Goal: Information Seeking & Learning: Learn about a topic

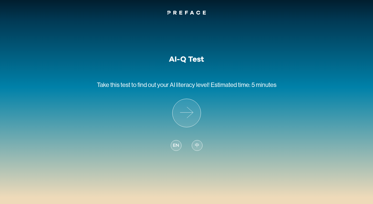
click at [183, 91] on p "Take this test to find out your AI literacy level! Estimated time: 5 minutes" at bounding box center [186, 81] width 179 height 35
click at [187, 115] on icon at bounding box center [186, 113] width 28 height 28
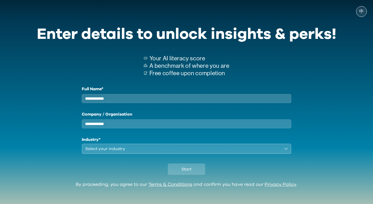
click at [163, 101] on input "Full Name*" at bounding box center [187, 98] width 210 height 9
type input "*"
click at [132, 128] on input "Company / Organisation" at bounding box center [187, 124] width 210 height 9
type input "*****"
click at [128, 152] on div "Select your industry" at bounding box center [182, 149] width 195 height 6
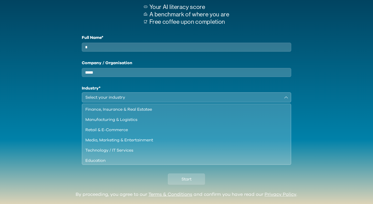
scroll to position [12, 0]
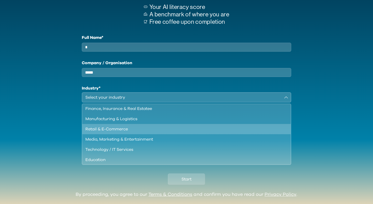
click at [179, 132] on div "Retail & E-Commerce" at bounding box center [183, 129] width 196 height 6
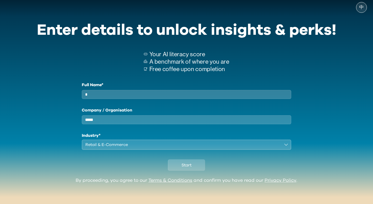
scroll to position [9, 0]
click at [187, 167] on span "Start" at bounding box center [186, 165] width 10 height 6
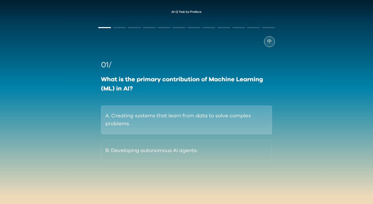
click at [203, 132] on button "A. Creating systems that learn from data to solve complex problems." at bounding box center [186, 120] width 171 height 29
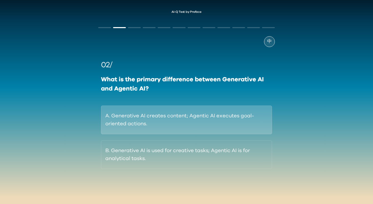
click at [201, 128] on button "A. Generative AI creates content; Agentic AI executes goal-oriented actions." at bounding box center [186, 120] width 171 height 29
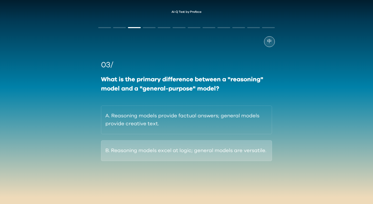
click at [136, 153] on button "B. Reasoning models excel at logic; general models are versatile." at bounding box center [186, 151] width 171 height 21
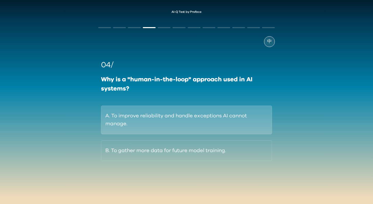
click at [149, 118] on button "A. To improve reliability and handle exceptions AI cannot manage." at bounding box center [186, 120] width 171 height 29
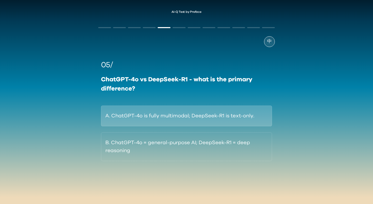
click at [173, 117] on button "A. ChatGPT-4o is fully multimodal; DeepSeek-R1 is text-only." at bounding box center [186, 116] width 171 height 21
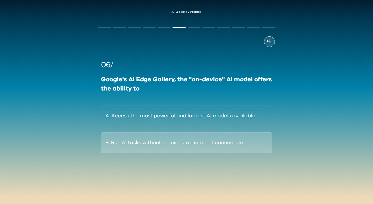
click at [176, 147] on button "B. Run AI tasks without requiring an internet connection." at bounding box center [186, 143] width 171 height 21
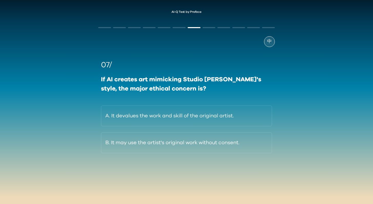
click at [176, 147] on button "B. It may use the artist's original work without consent." at bounding box center [186, 143] width 171 height 21
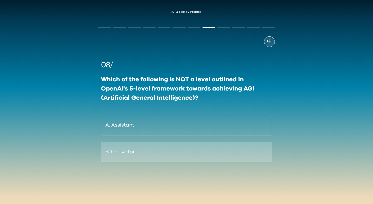
click at [177, 159] on button "B. Innovator" at bounding box center [186, 152] width 171 height 21
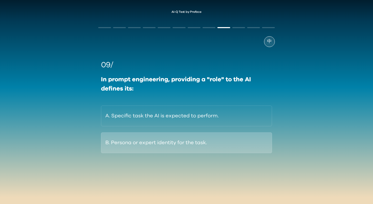
click at [182, 138] on button "B. Persona or expert identity for the task." at bounding box center [186, 143] width 171 height 21
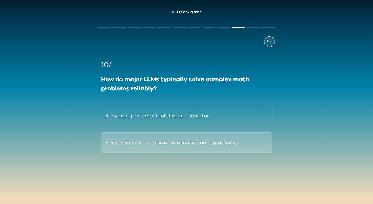
click at [182, 146] on button "B. By training on massive datasets of math problems." at bounding box center [186, 143] width 171 height 21
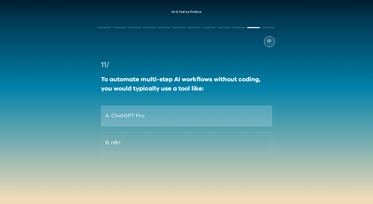
click at [157, 118] on button "A. ChatGPT Pro" at bounding box center [186, 116] width 171 height 21
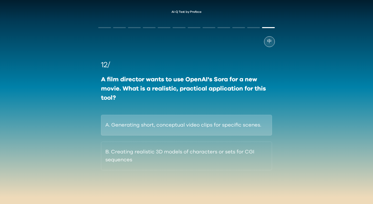
click at [169, 124] on button "A. Generating short, conceptual video clips for specific scenes." at bounding box center [186, 125] width 171 height 21
